Goal: Task Accomplishment & Management: Manage account settings

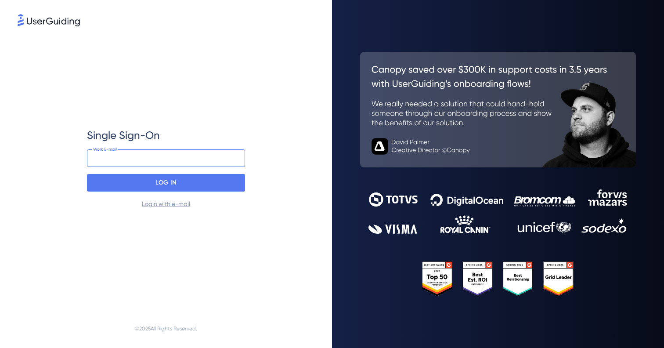
click at [187, 159] on input "email" at bounding box center [166, 158] width 158 height 18
type input "[PERSON_NAME][EMAIL_ADDRESS][DOMAIN_NAME]"
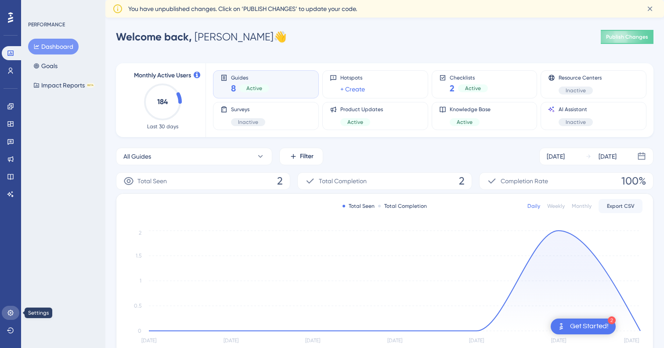
click at [10, 312] on icon at bounding box center [10, 312] width 6 height 6
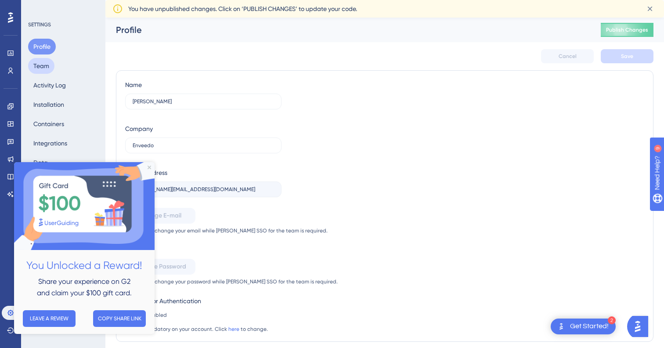
click at [38, 69] on button "Team" at bounding box center [41, 66] width 26 height 16
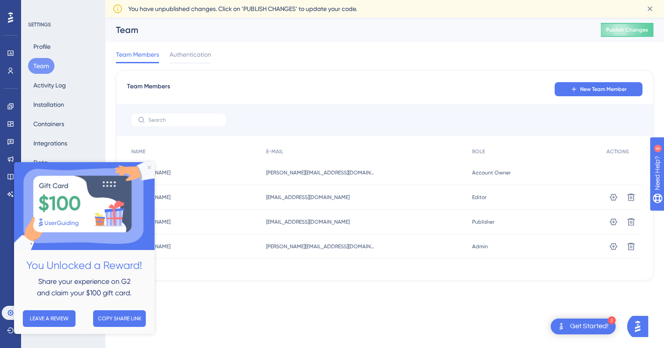
click at [270, 0] on html "2 Get Started! Performance Users Engagement Widgets Feedback Product Updates Kn…" at bounding box center [332, 0] width 664 height 0
click at [147, 168] on img at bounding box center [84, 206] width 140 height 88
